Goal: Task Accomplishment & Management: Manage account settings

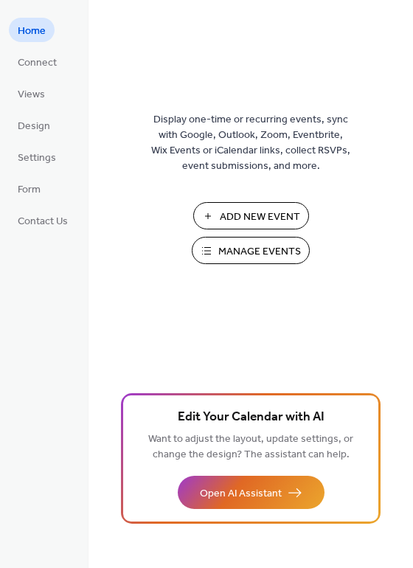
click at [232, 255] on span "Manage Events" at bounding box center [259, 251] width 83 height 15
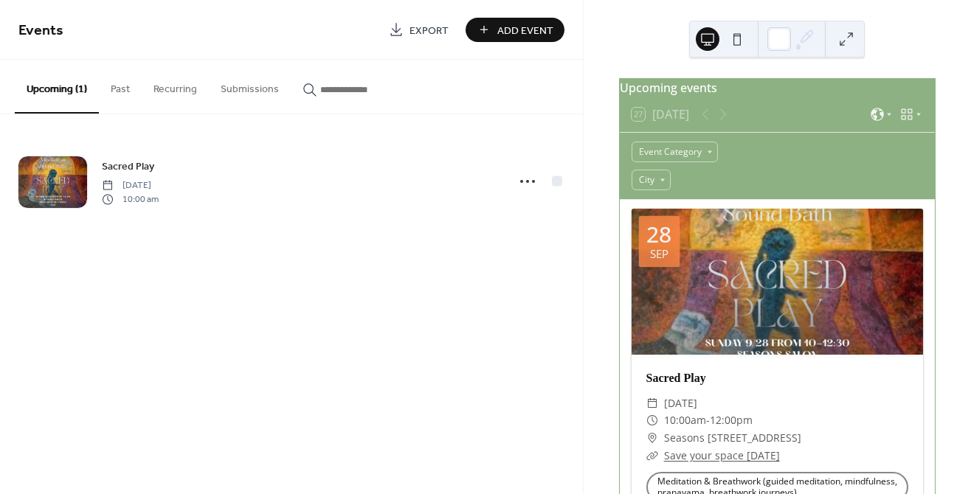
click at [259, 94] on button "Submissions" at bounding box center [250, 86] width 82 height 52
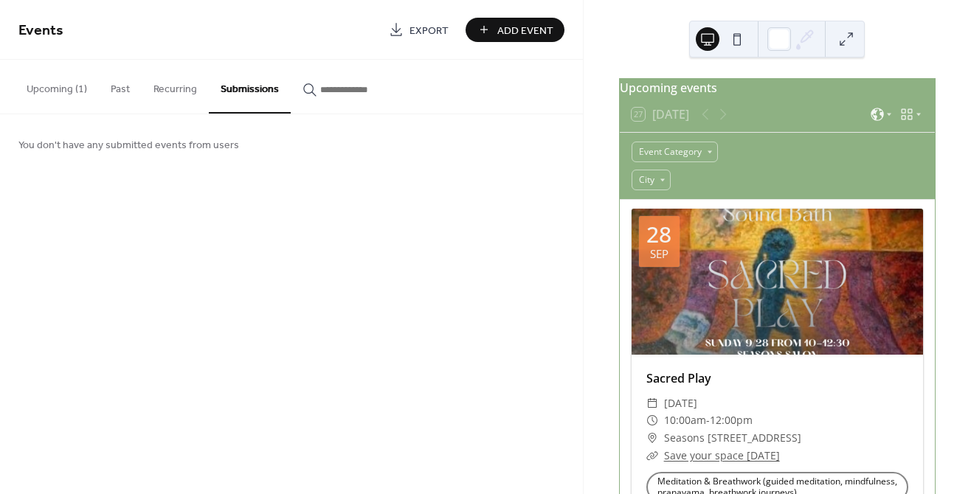
click at [54, 83] on button "Upcoming (1)" at bounding box center [57, 86] width 84 height 52
